Goal: Use online tool/utility

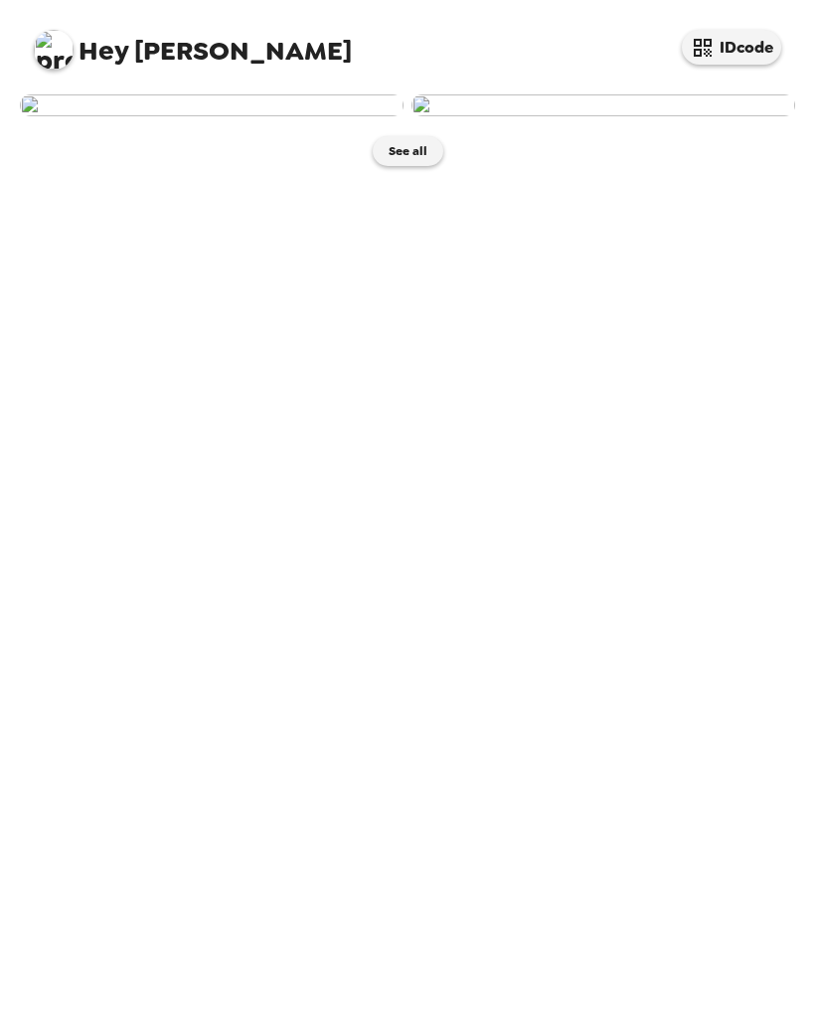
click at [95, 116] on img at bounding box center [212, 105] width 384 height 22
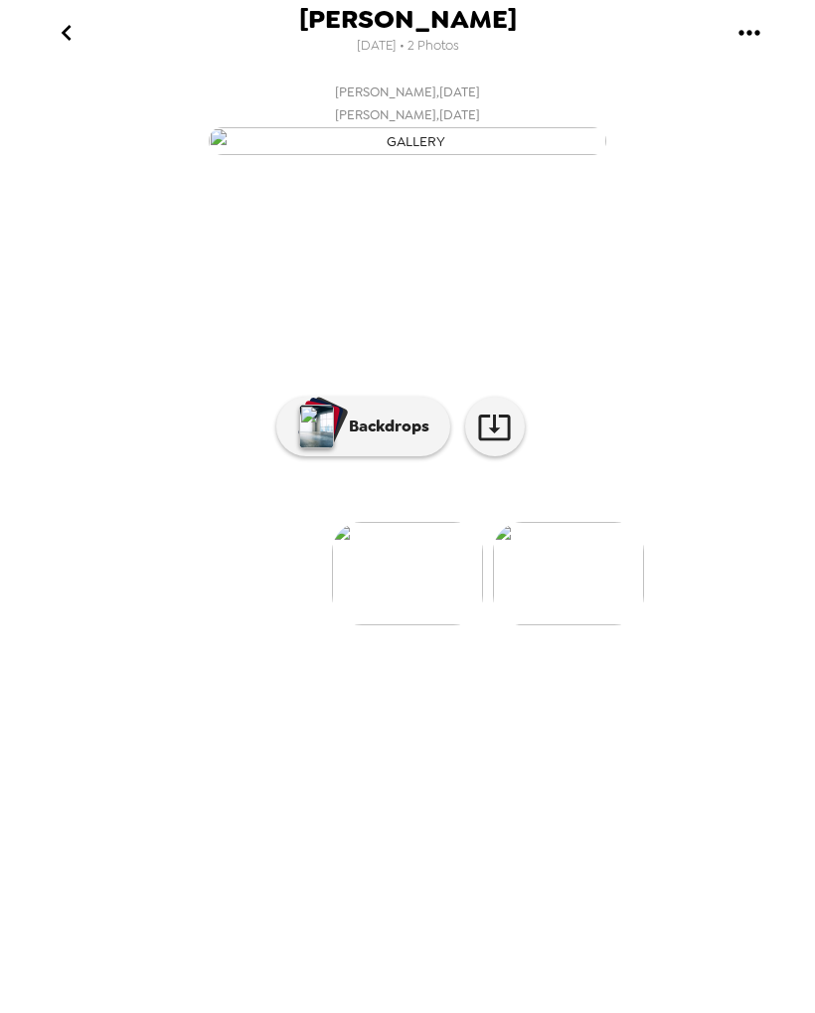
click at [404, 456] on button "Backdrops" at bounding box center [363, 427] width 174 height 60
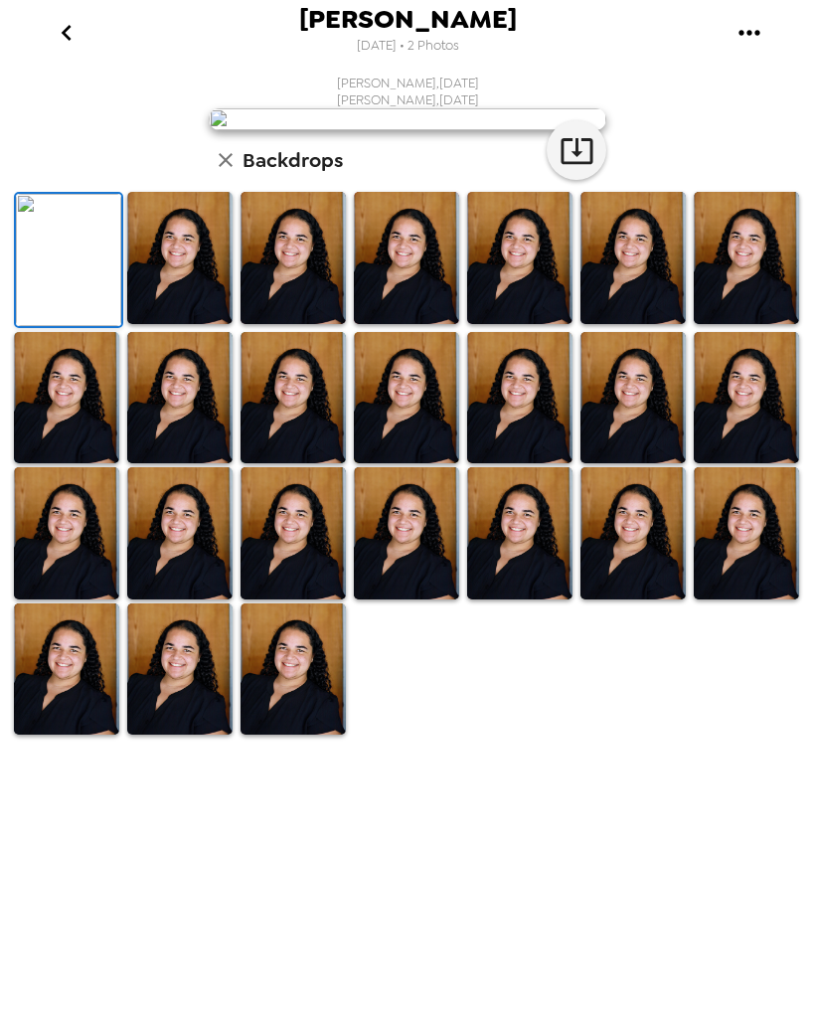
click at [68, 41] on icon "go back" at bounding box center [67, 33] width 32 height 32
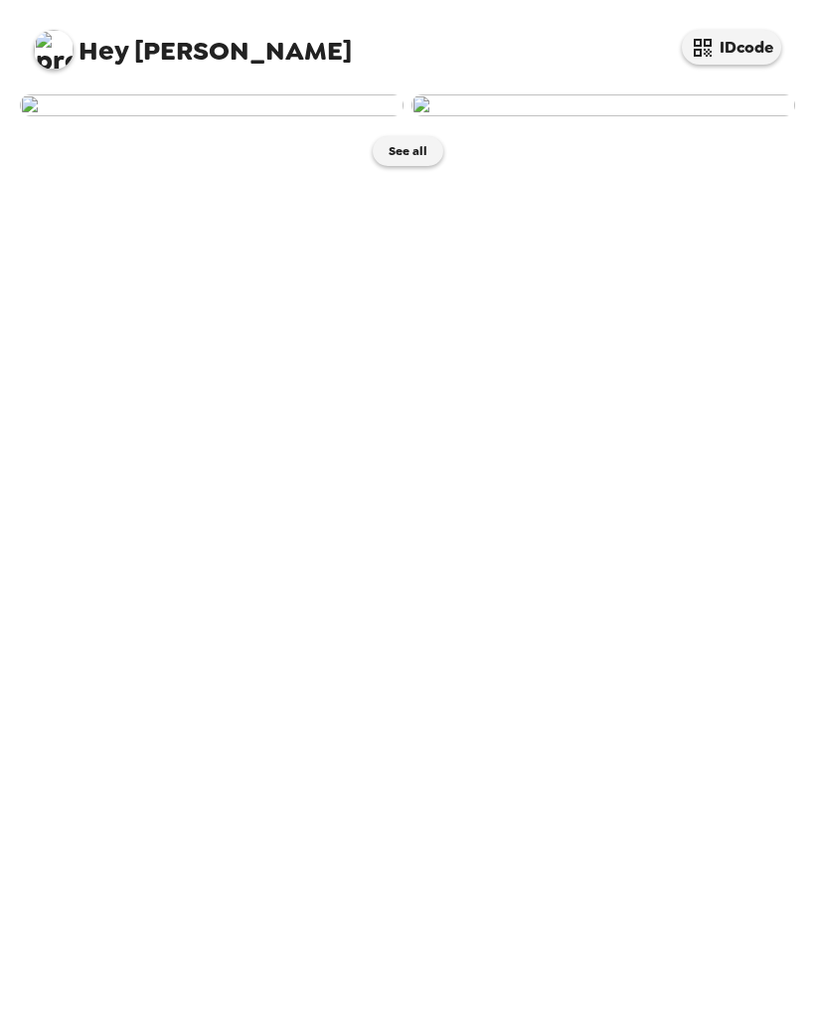
click at [306, 116] on img at bounding box center [212, 105] width 384 height 22
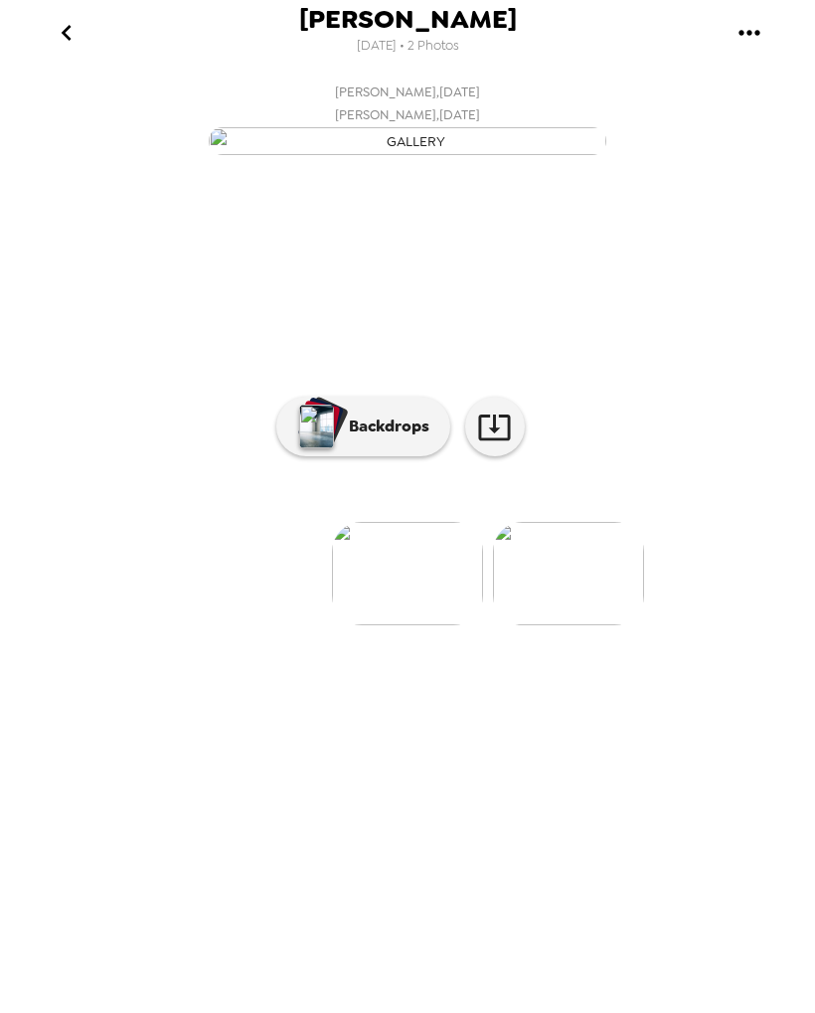
click at [512, 456] on button "button" at bounding box center [495, 427] width 60 height 60
click at [395, 438] on p "Backdrops" at bounding box center [384, 427] width 90 height 24
